Goal: Use online tool/utility

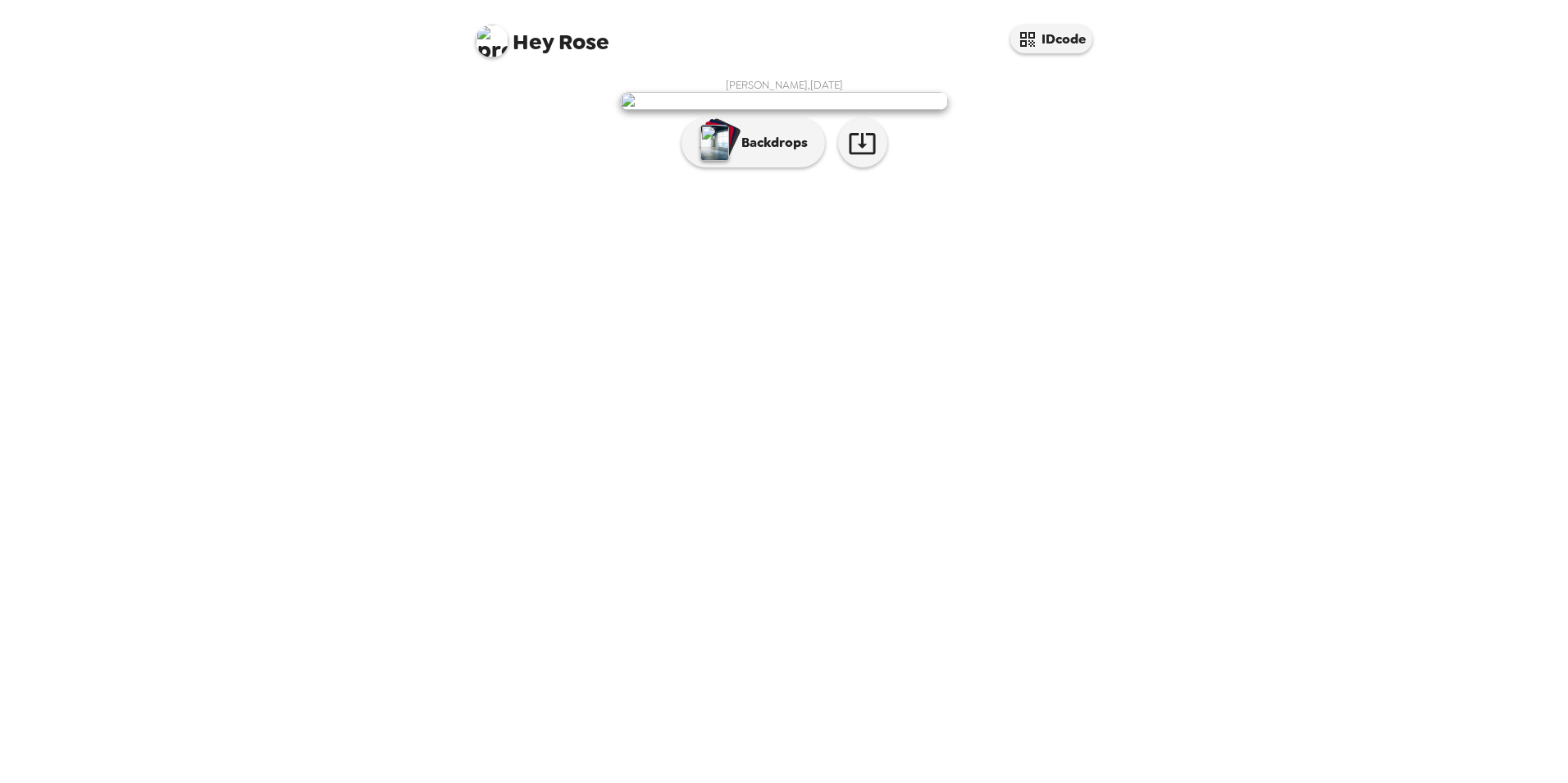
click at [799, 110] on img at bounding box center [784, 101] width 328 height 18
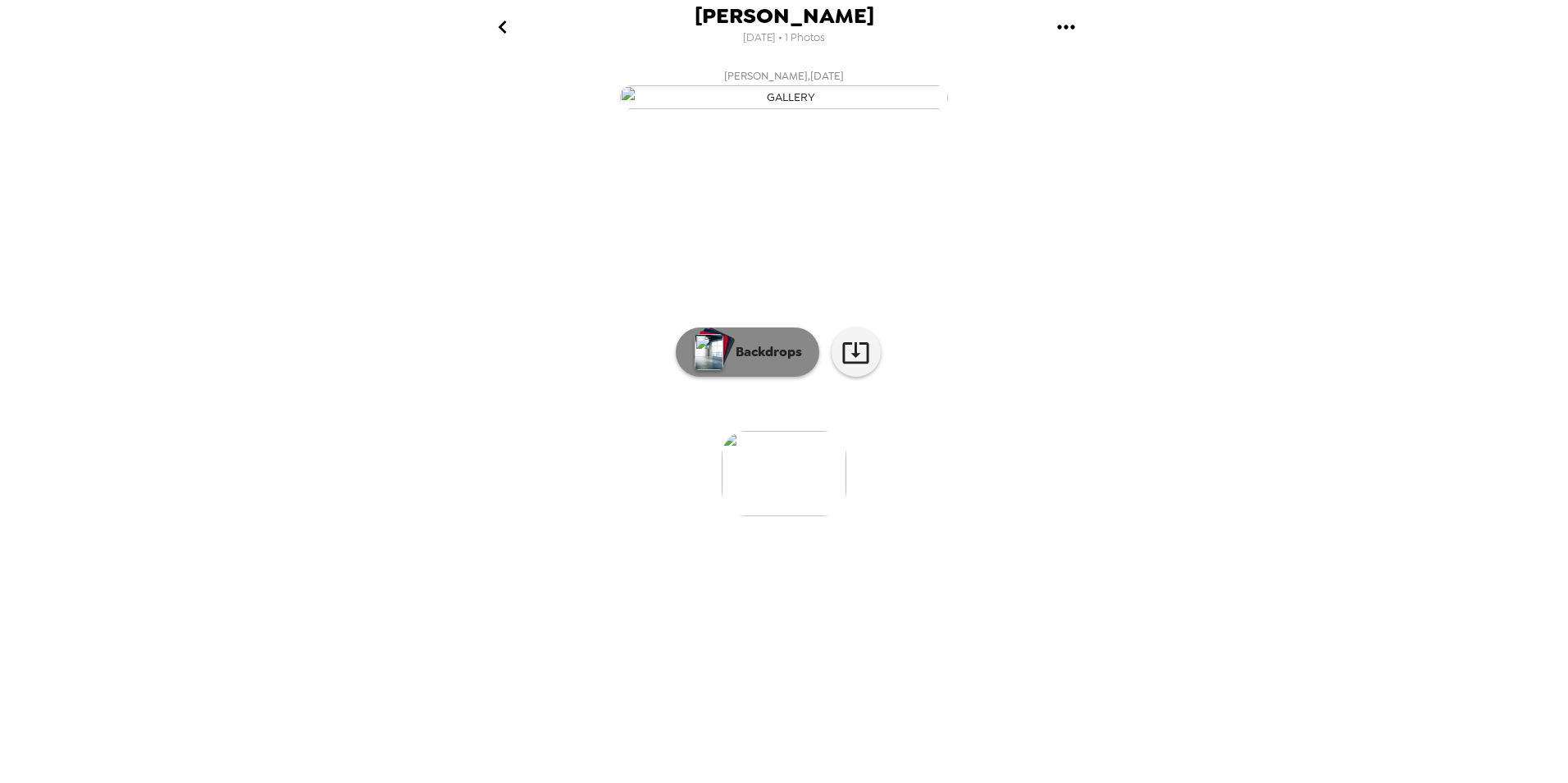
click at [780, 376] on button "Backdrops" at bounding box center [748, 351] width 144 height 49
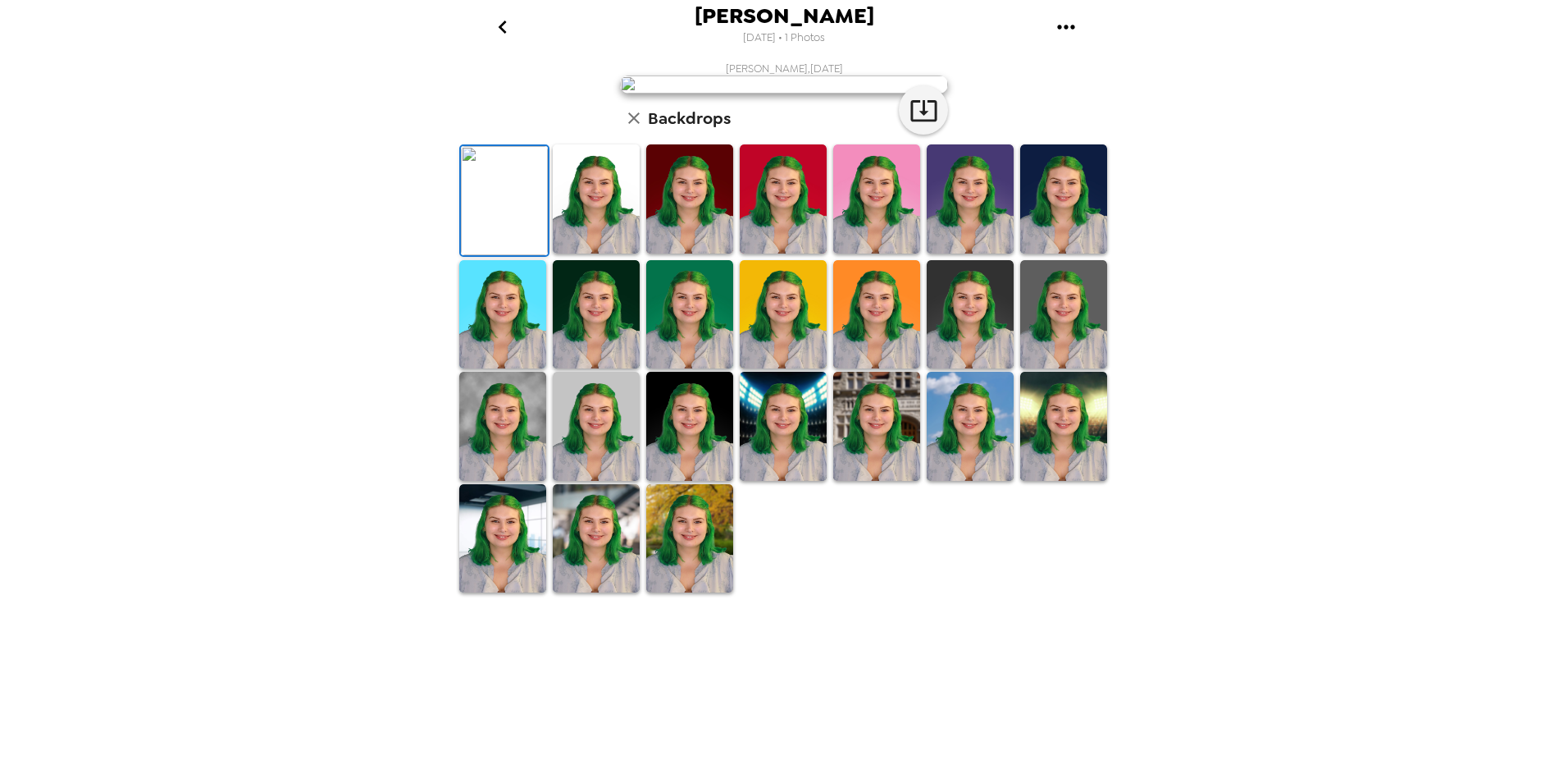
scroll to position [82, 0]
click at [690, 369] on img at bounding box center [690, 314] width 87 height 109
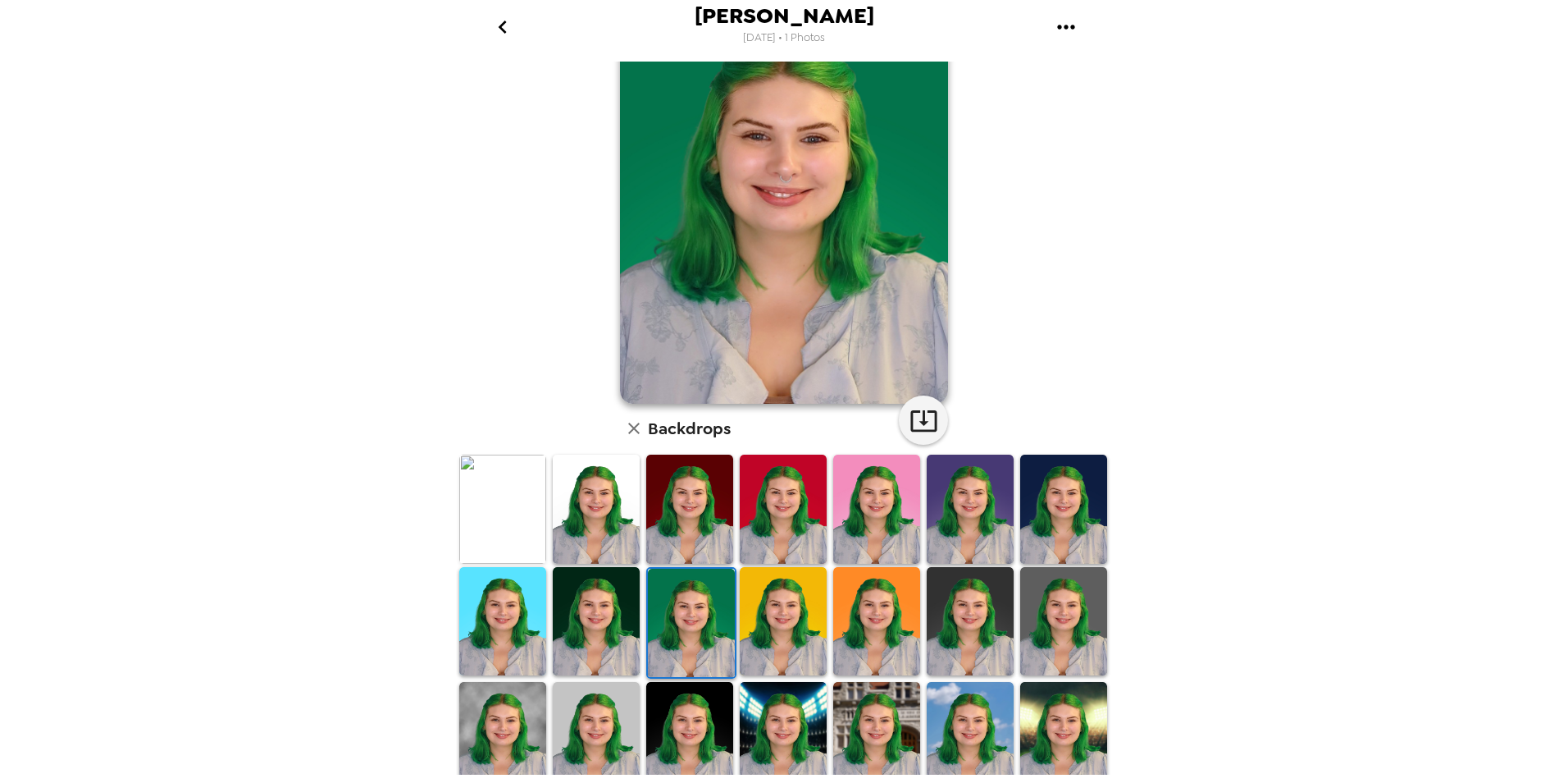
click at [607, 612] on img at bounding box center [596, 622] width 87 height 109
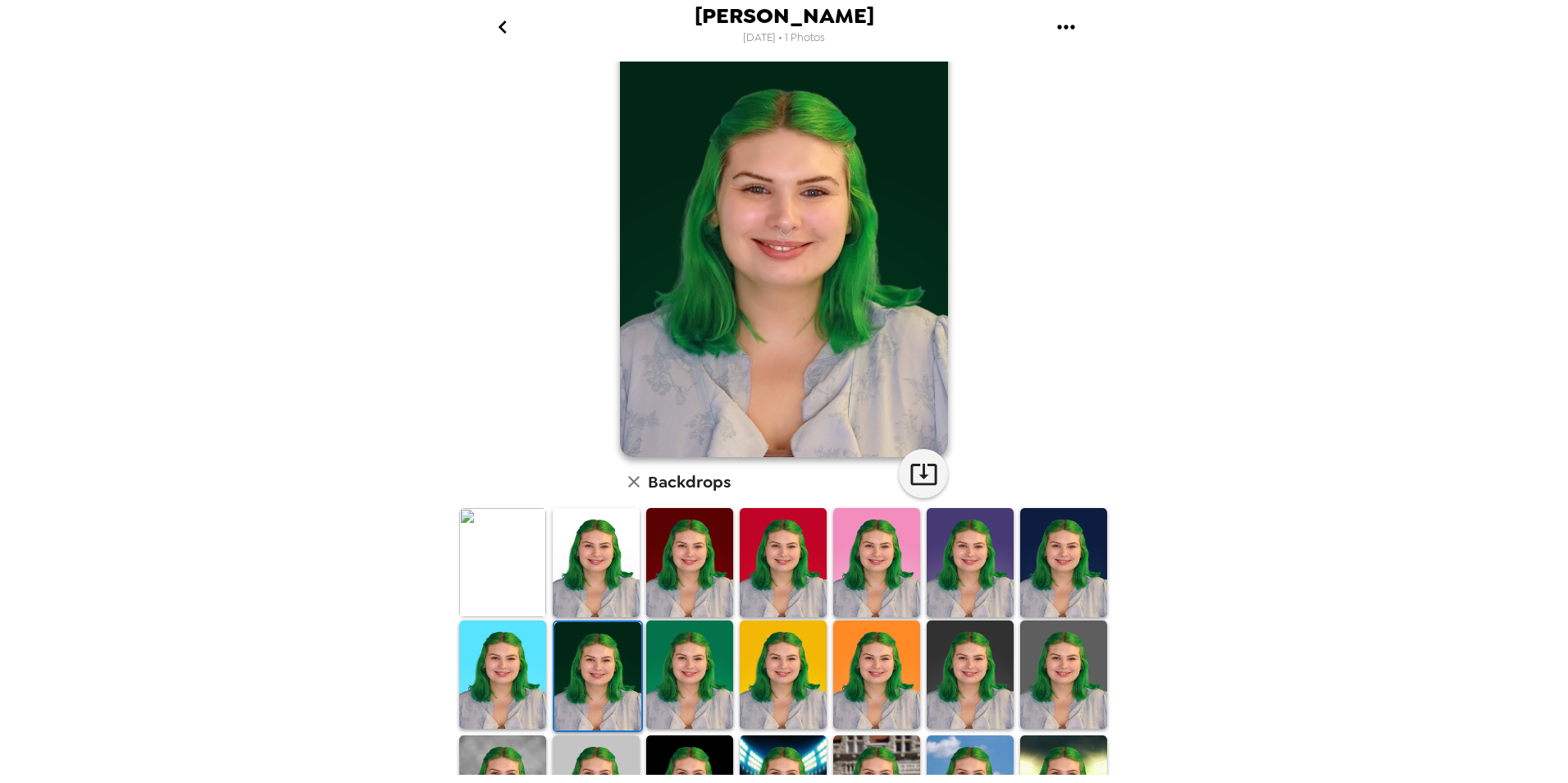
scroll to position [0, 0]
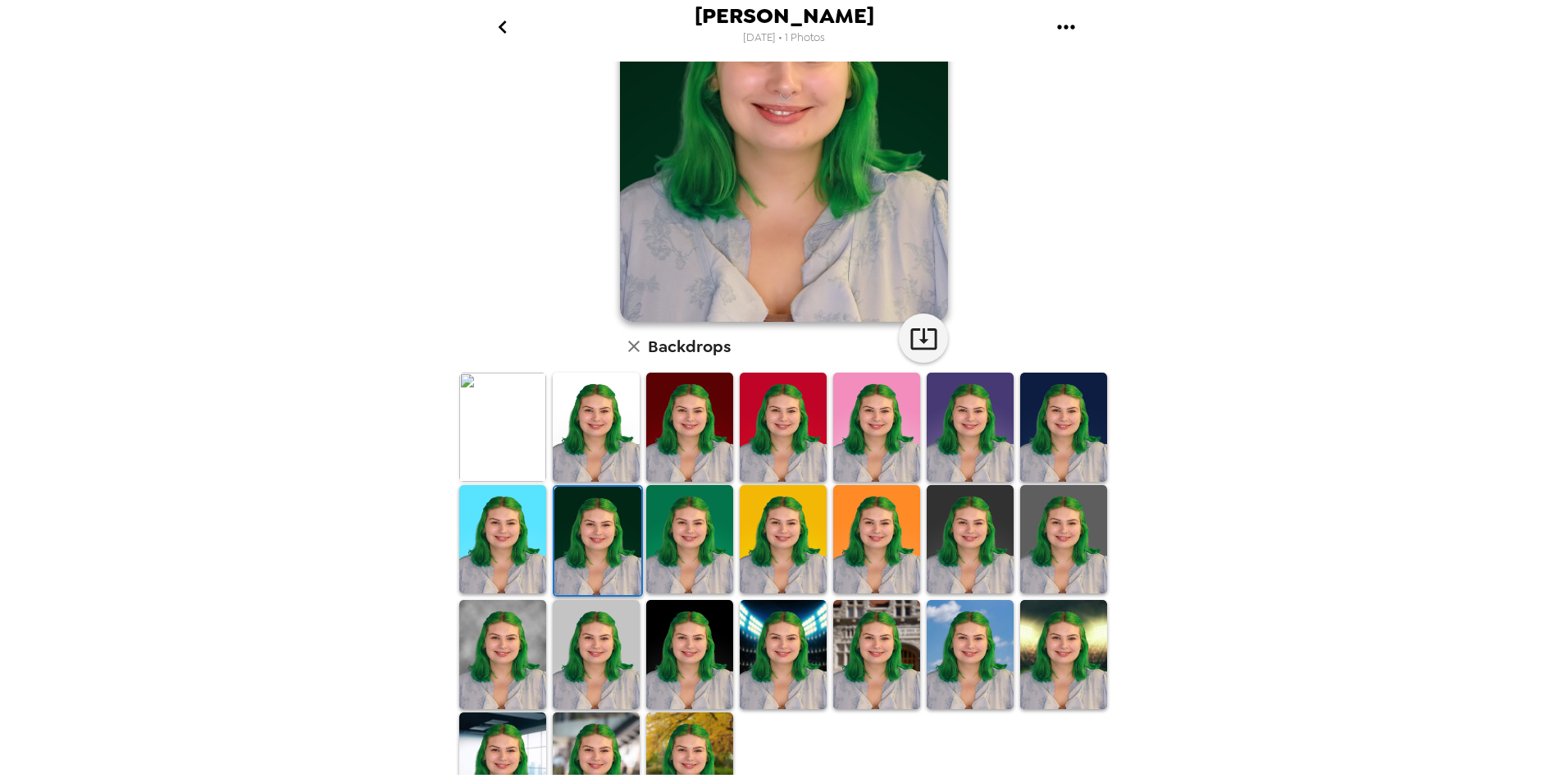
click at [983, 548] on img at bounding box center [970, 540] width 87 height 109
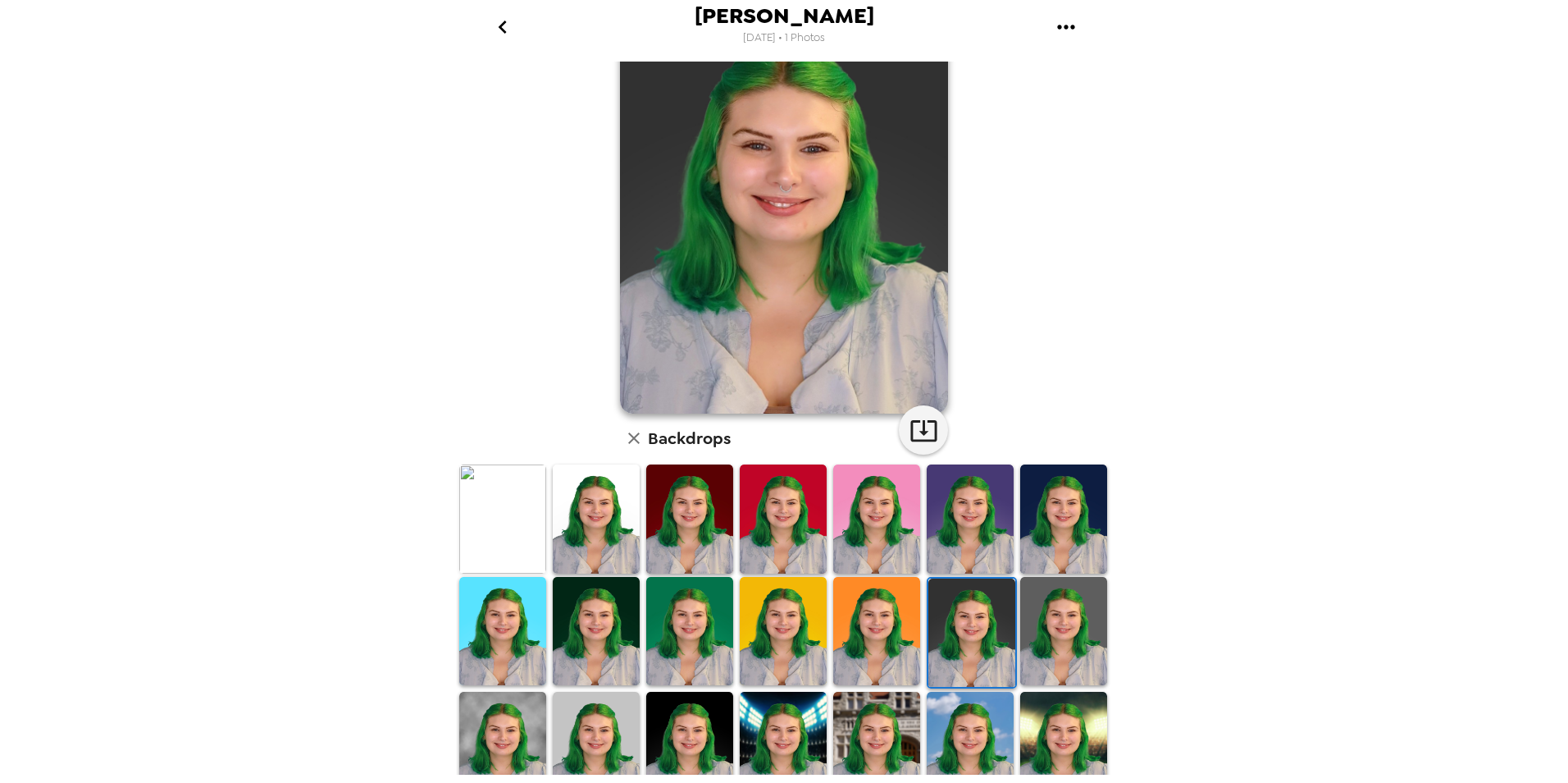
scroll to position [203, 0]
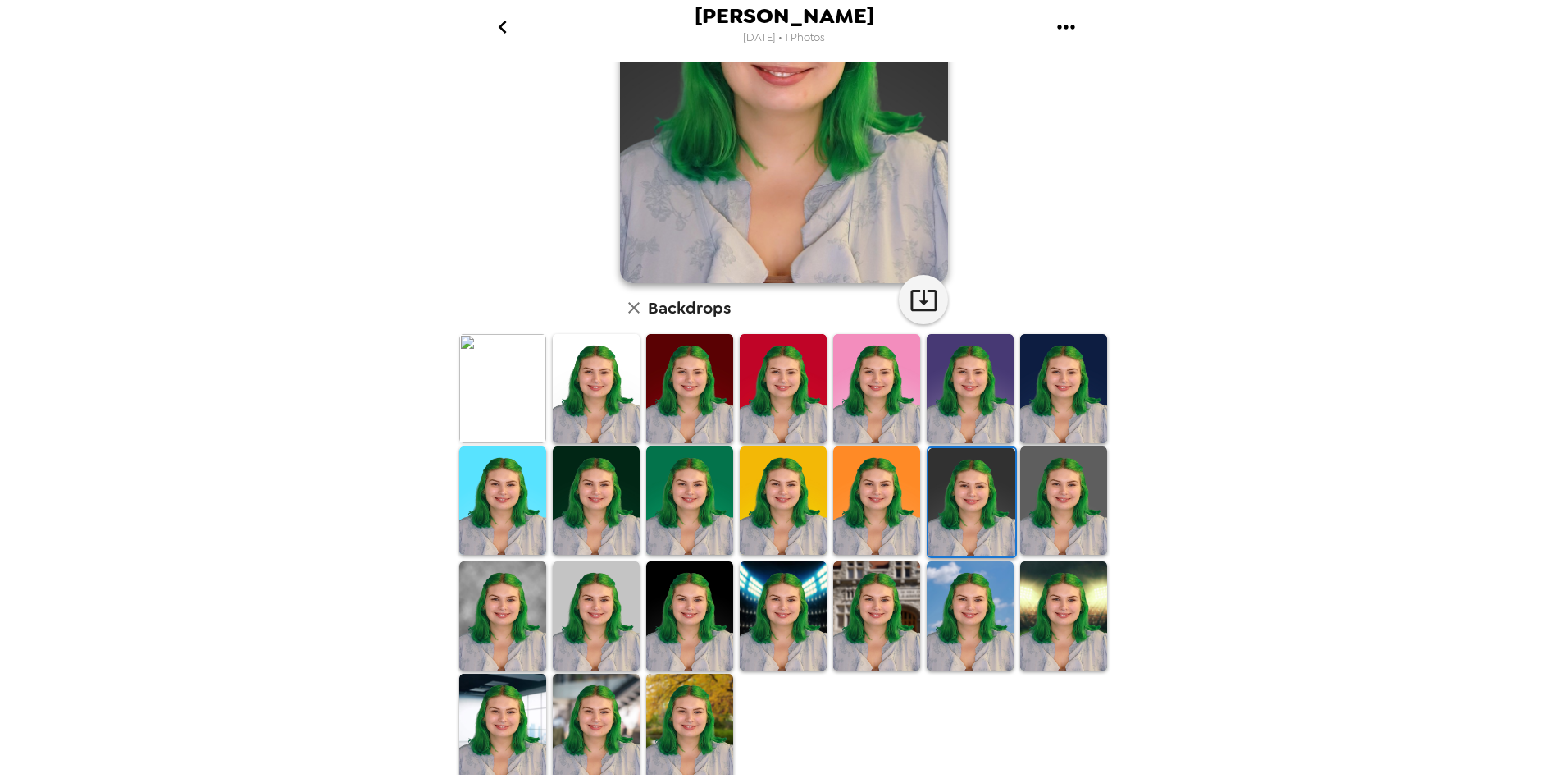
click at [525, 717] on img at bounding box center [502, 728] width 87 height 109
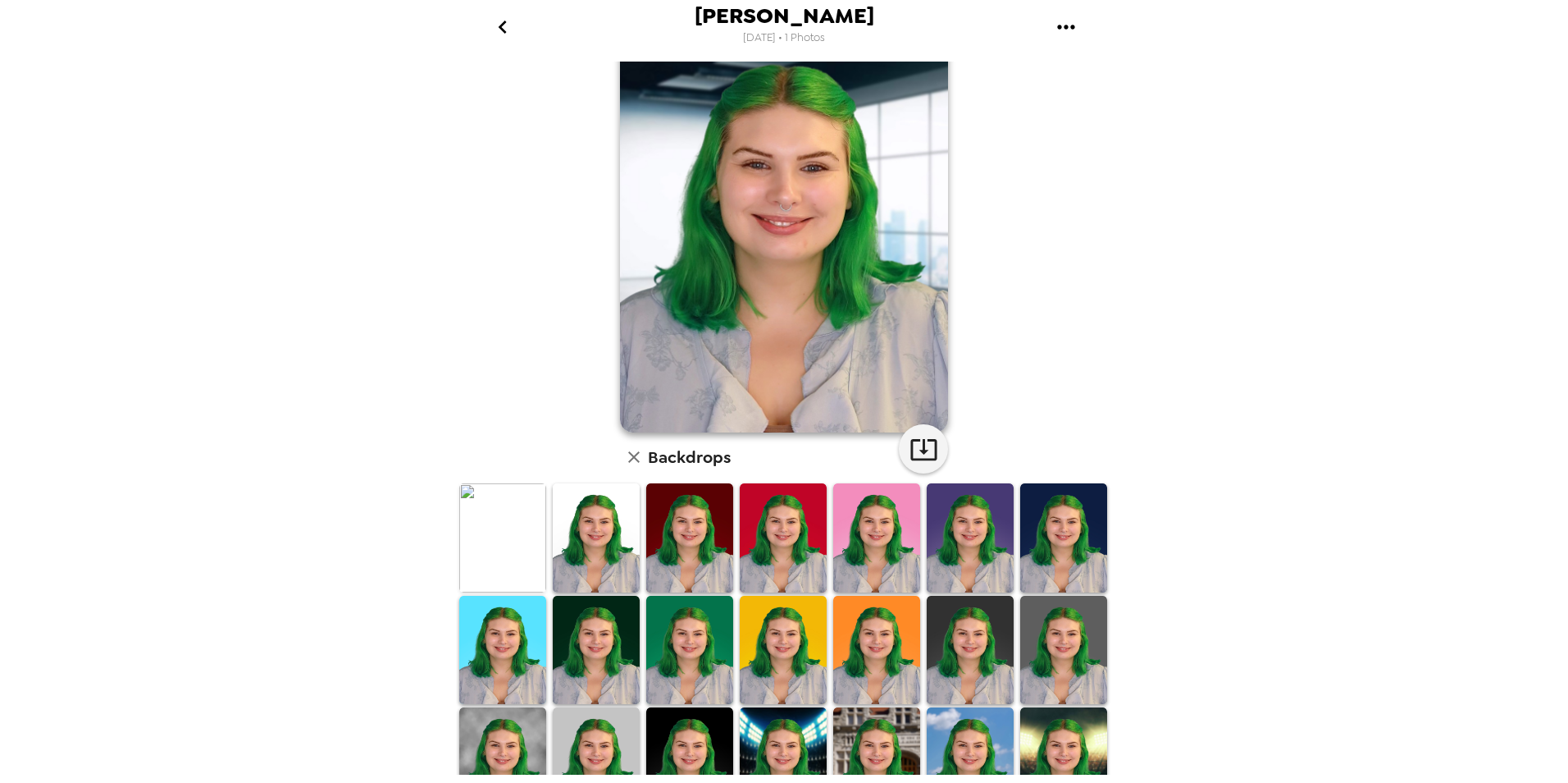
scroll to position [82, 0]
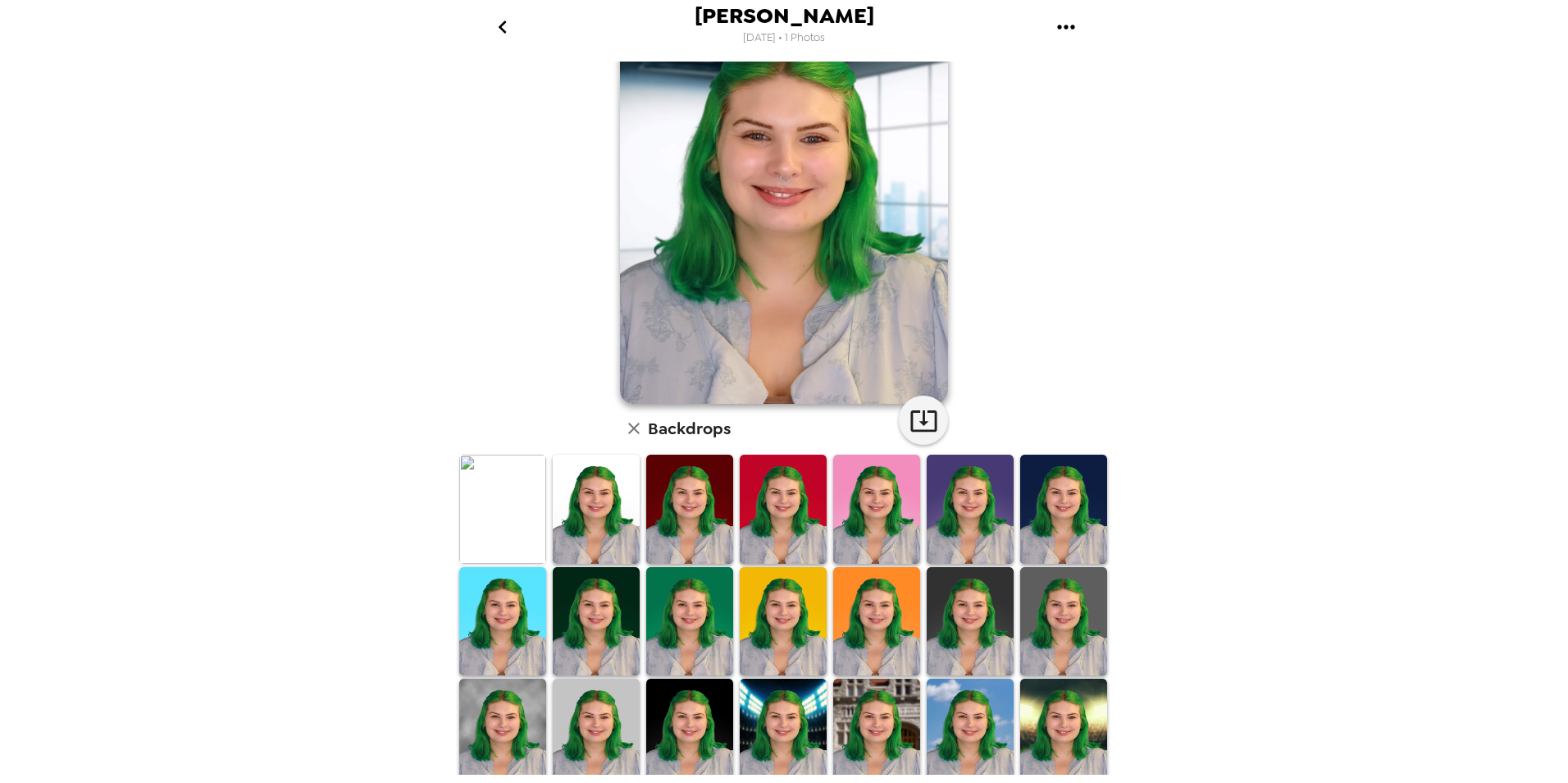
click at [593, 512] on img at bounding box center [596, 509] width 87 height 109
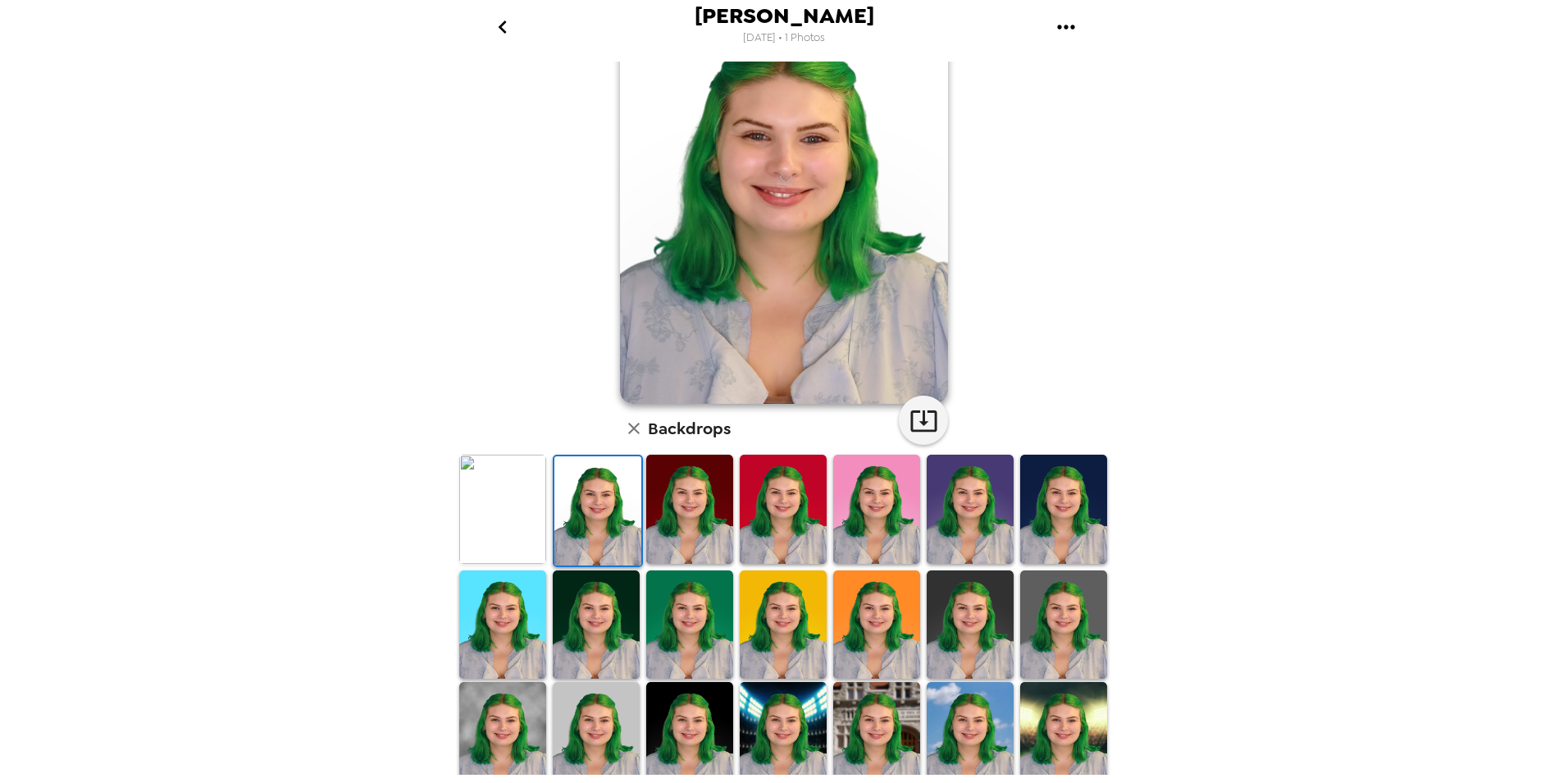
click at [610, 624] on img at bounding box center [596, 624] width 87 height 109
